Goal: Find contact information: Find contact information

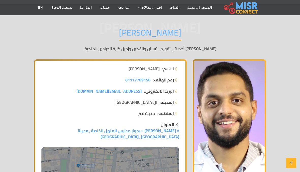
scroll to position [36, 0]
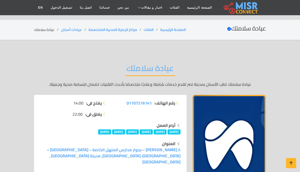
scroll to position [1985, 0]
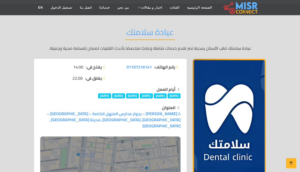
scroll to position [36, 0]
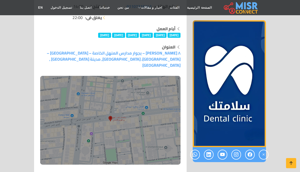
scroll to position [97, 0]
click at [114, 104] on img at bounding box center [110, 120] width 140 height 89
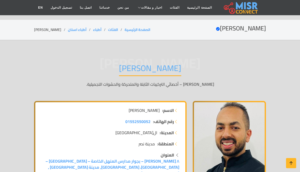
scroll to position [2351, 0]
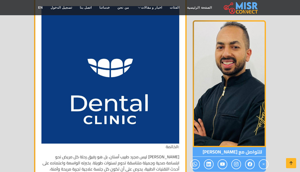
scroll to position [2061, 0]
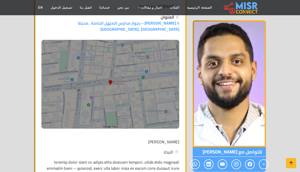
scroll to position [154, 0]
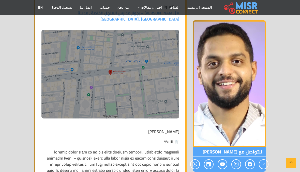
click at [193, 164] on icon at bounding box center [195, 164] width 5 height 8
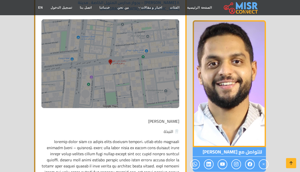
click at [212, 164] on link at bounding box center [209, 165] width 10 height 10
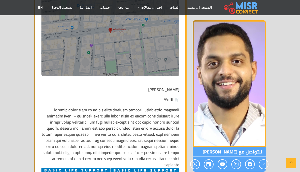
scroll to position [197, 0]
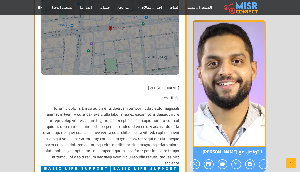
click at [223, 164] on icon at bounding box center [222, 164] width 5 height 8
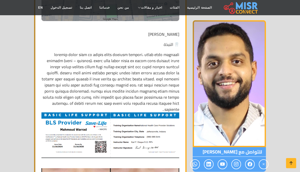
scroll to position [255, 0]
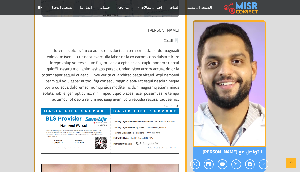
click at [237, 164] on icon at bounding box center [236, 164] width 5 height 8
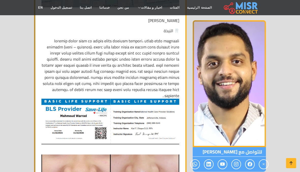
scroll to position [264, 0]
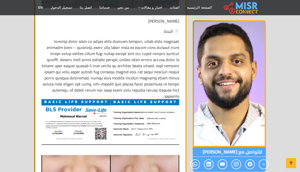
click at [251, 164] on icon at bounding box center [250, 164] width 5 height 8
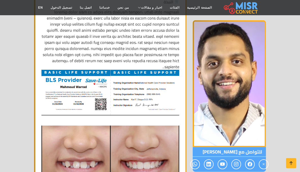
scroll to position [295, 0]
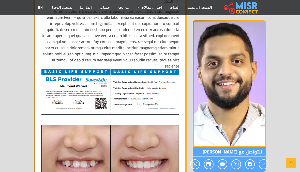
click at [262, 167] on icon at bounding box center [263, 164] width 5 height 8
click at [263, 164] on icon at bounding box center [263, 164] width 5 height 8
click at [195, 164] on icon at bounding box center [195, 164] width 5 height 8
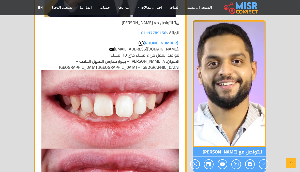
scroll to position [1745, 0]
click at [173, 39] on link "+201117789156" at bounding box center [161, 43] width 35 height 8
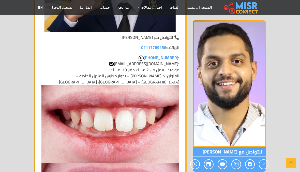
scroll to position [1731, 0]
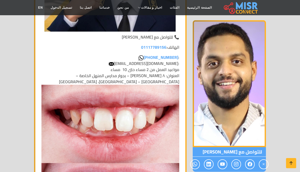
click at [157, 43] on link "01117789156" at bounding box center [153, 47] width 25 height 8
click at [171, 60] on span "Warrad13@gmail.com :" at bounding box center [146, 64] width 65 height 8
click at [174, 54] on link "+201117789156" at bounding box center [161, 58] width 35 height 8
click at [169, 60] on span "Warrad13@gmail.com :" at bounding box center [146, 64] width 65 height 8
click at [172, 66] on span "مواعيد العمل من 2 مساء حتى 10 مساء" at bounding box center [145, 70] width 69 height 8
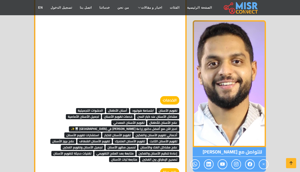
scroll to position [2560, 0]
